Goal: Transaction & Acquisition: Purchase product/service

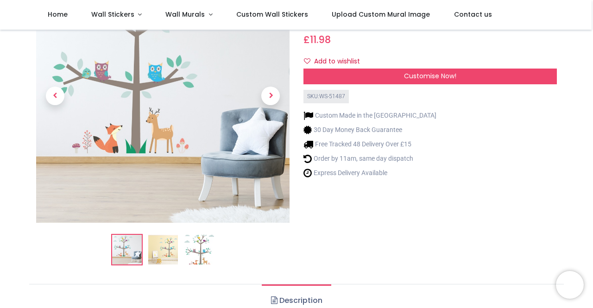
scroll to position [90, 0]
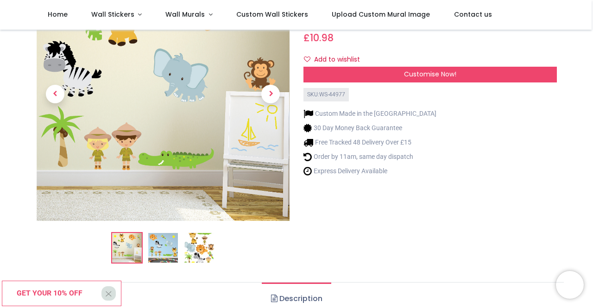
scroll to position [20, 0]
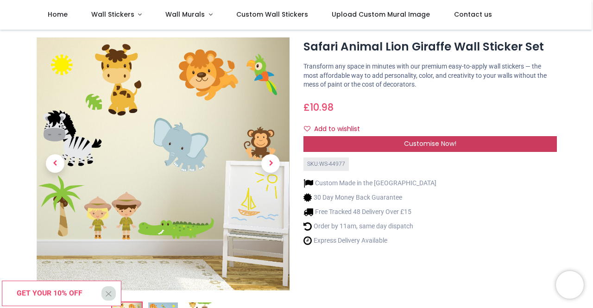
click at [348, 146] on div "Customise Now!" at bounding box center [429, 144] width 253 height 16
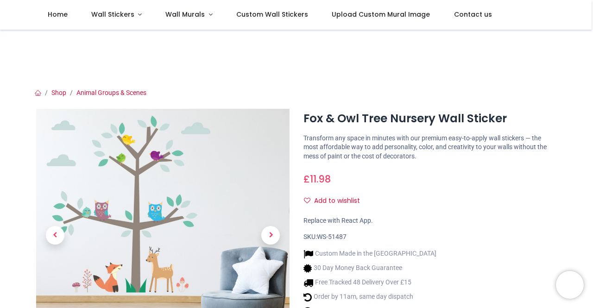
scroll to position [74, 0]
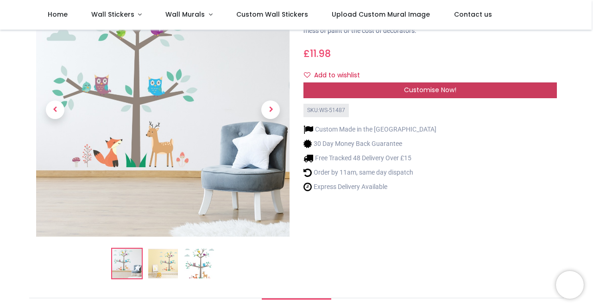
click at [423, 93] on span "Customise Now!" at bounding box center [430, 89] width 52 height 9
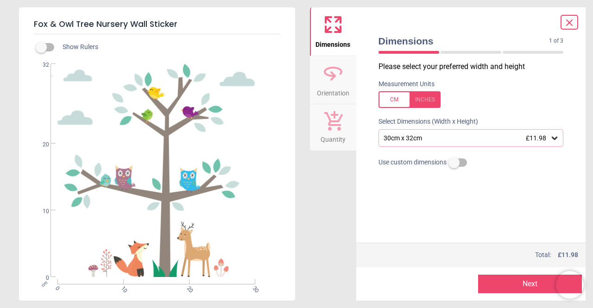
click at [503, 142] on div "30cm x 32cm £11.98" at bounding box center [467, 138] width 168 height 8
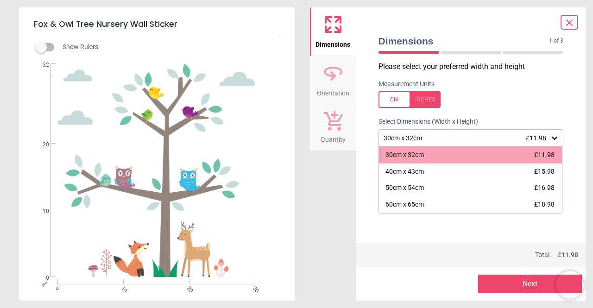
click at [503, 142] on div "30cm x 32cm £11.98" at bounding box center [467, 138] width 168 height 8
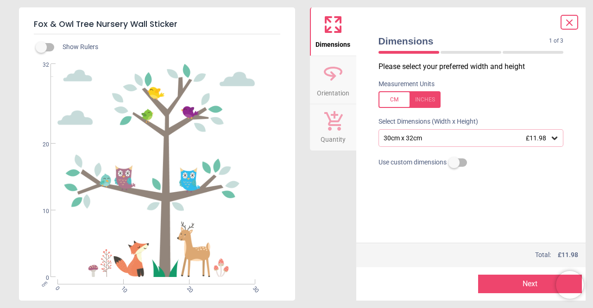
click at [421, 133] on div "30cm x 32cm £11.98" at bounding box center [471, 138] width 185 height 18
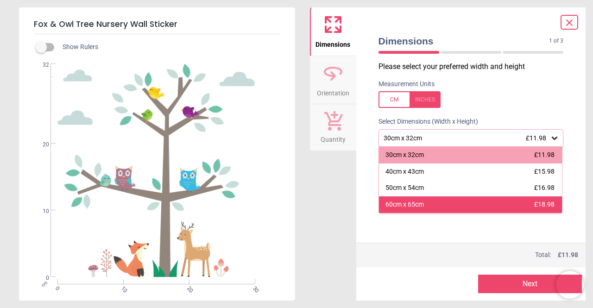
click at [413, 203] on div "60cm x 65cm" at bounding box center [404, 204] width 38 height 9
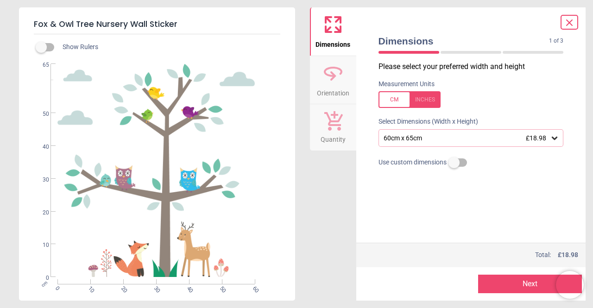
click at [455, 139] on div "60cm x 65cm £18.98" at bounding box center [467, 138] width 168 height 8
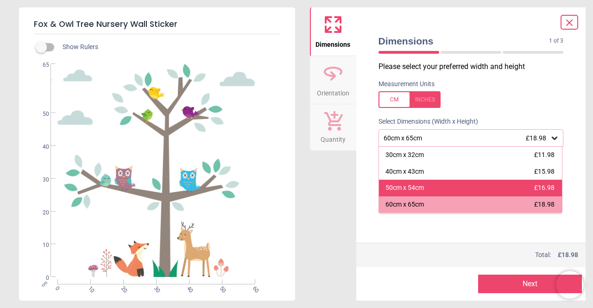
scroll to position [82, 0]
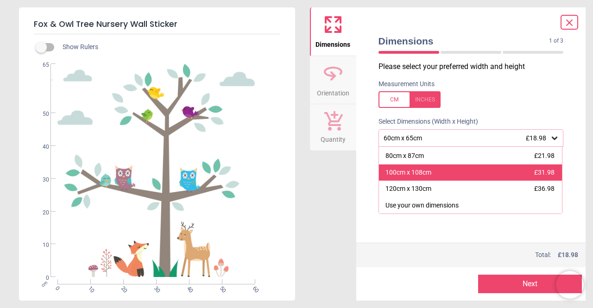
click at [418, 176] on div "100cm x 108cm" at bounding box center [408, 172] width 46 height 9
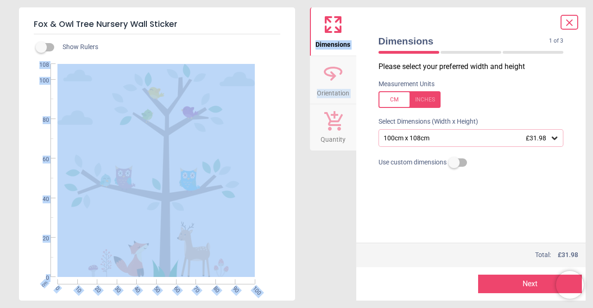
drag, startPoint x: 321, startPoint y: 198, endPoint x: 290, endPoint y: 219, distance: 37.7
click at [290, 219] on div "Fox & Owl Tree Nursery Wall Sticker Show Rulers cm 0 10 20 30 40 50 60 70 80 90…" at bounding box center [296, 154] width 593 height 308
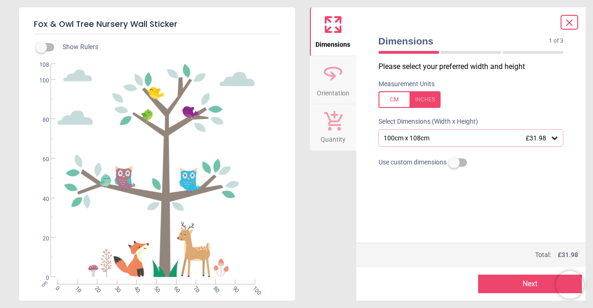
click at [492, 119] on div "Select Dimensions (Width x Height)" at bounding box center [471, 121] width 200 height 9
click at [490, 284] on button "Next" at bounding box center [530, 284] width 104 height 19
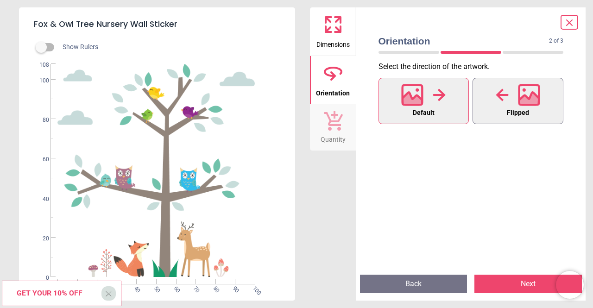
click at [507, 117] on span "Flipped" at bounding box center [518, 113] width 22 height 12
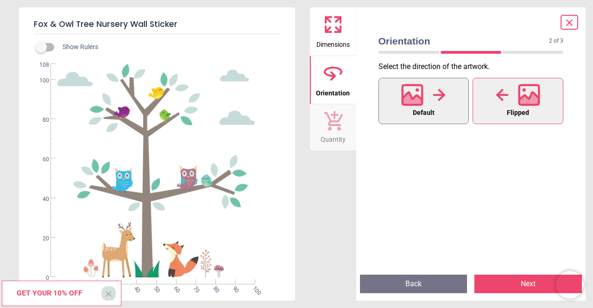
click at [442, 117] on button "Default" at bounding box center [424, 101] width 91 height 46
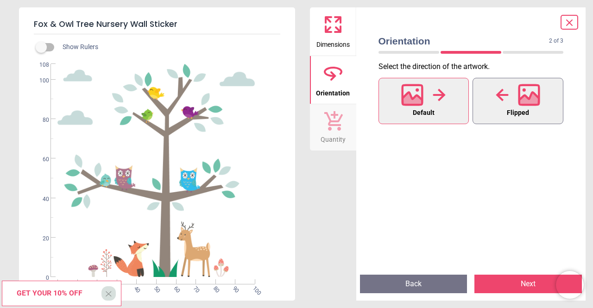
click at [495, 114] on button "Flipped" at bounding box center [518, 101] width 91 height 46
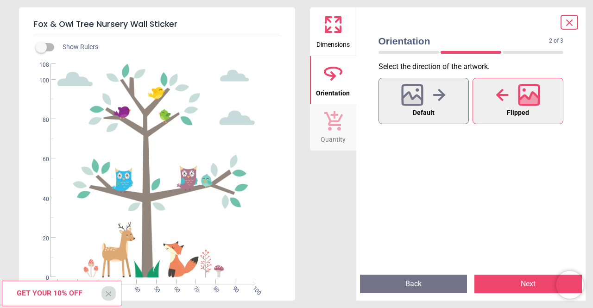
click at [490, 279] on button "Next" at bounding box center [527, 284] width 107 height 19
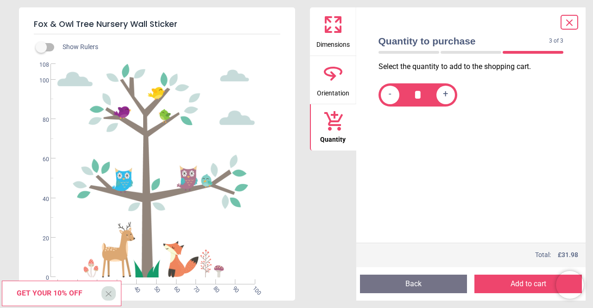
click at [568, 28] on div at bounding box center [570, 22] width 18 height 15
